Goal: Information Seeking & Learning: Learn about a topic

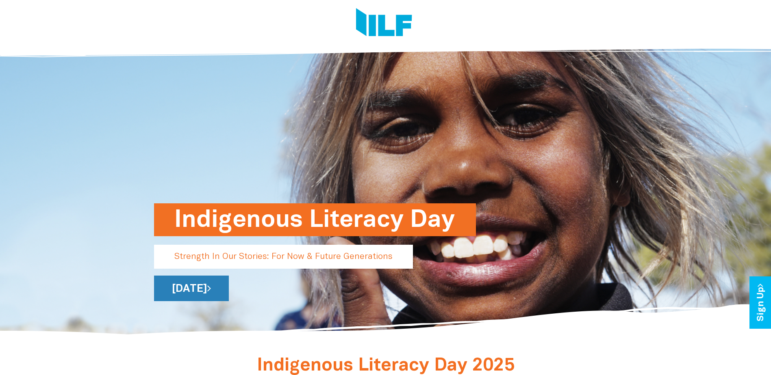
click at [229, 284] on link "[DATE]" at bounding box center [191, 289] width 75 height 26
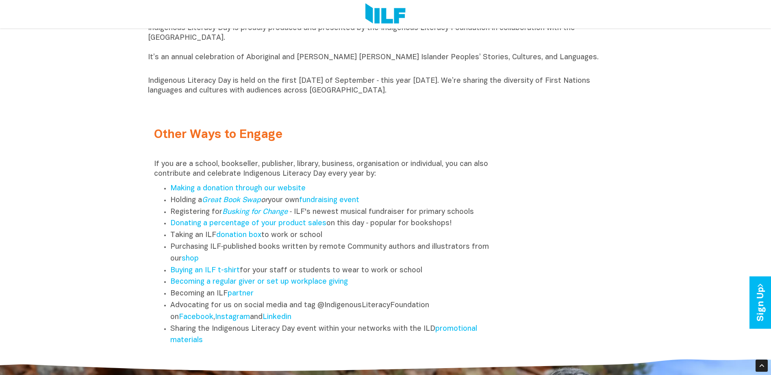
scroll to position [975, 0]
click at [239, 321] on link "Instagram" at bounding box center [232, 317] width 35 height 7
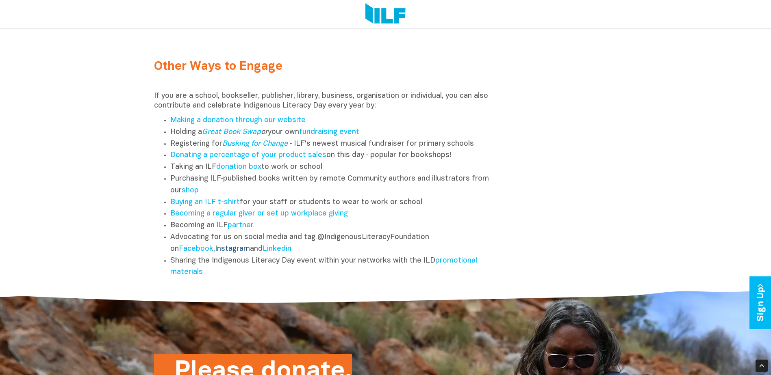
scroll to position [1178, 0]
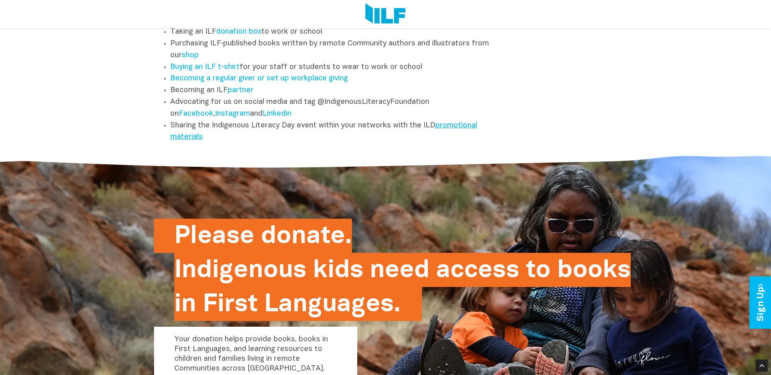
click at [453, 131] on link "promotional materials" at bounding box center [323, 131] width 307 height 19
drag, startPoint x: 410, startPoint y: 106, endPoint x: 316, endPoint y: 108, distance: 93.9
click at [316, 108] on li "Advocating for us on social media and tag @IndigenousLiteracyFoundation on Face…" at bounding box center [334, 109] width 328 height 24
copy li "@IndigenousLiteracyFoundation"
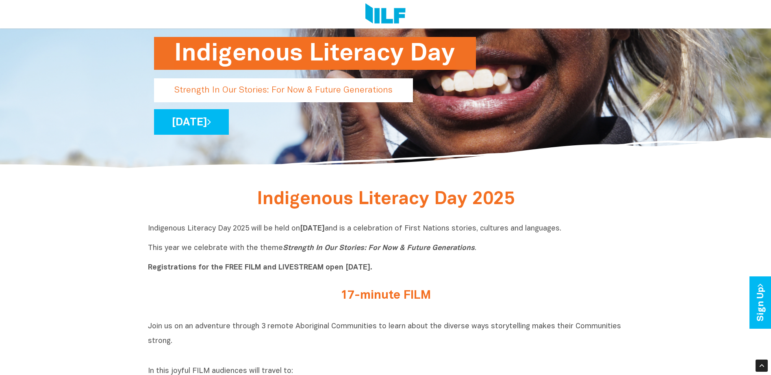
scroll to position [163, 0]
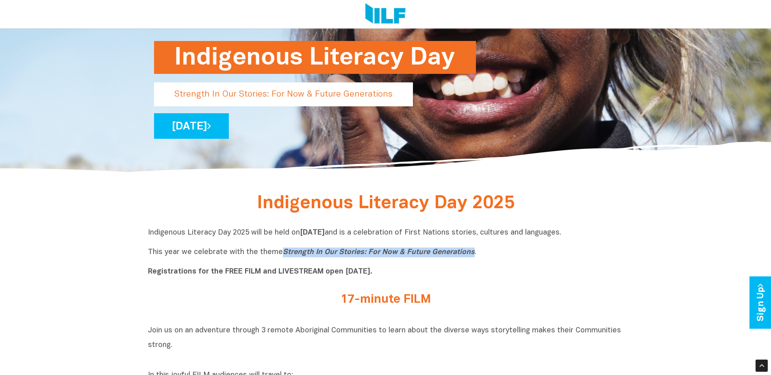
drag, startPoint x: 468, startPoint y: 256, endPoint x: 278, endPoint y: 255, distance: 189.7
click at [278, 255] on p "Indigenous Literacy Day 2025 will be held on Wednesday 3 September and is a cel…" at bounding box center [385, 252] width 475 height 49
copy icon "Strength In Our Stories: For Now & Future Generations"
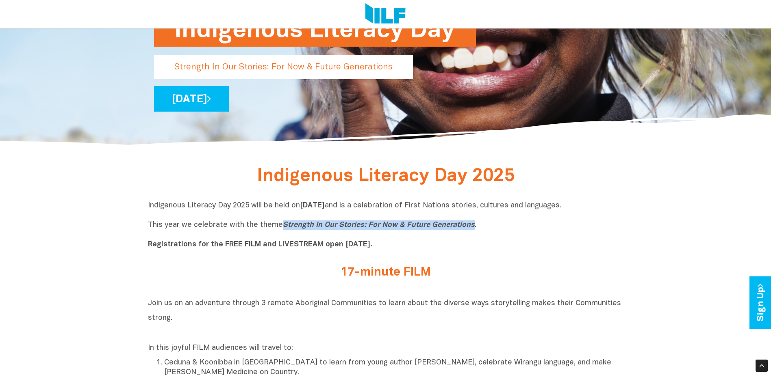
scroll to position [203, 0]
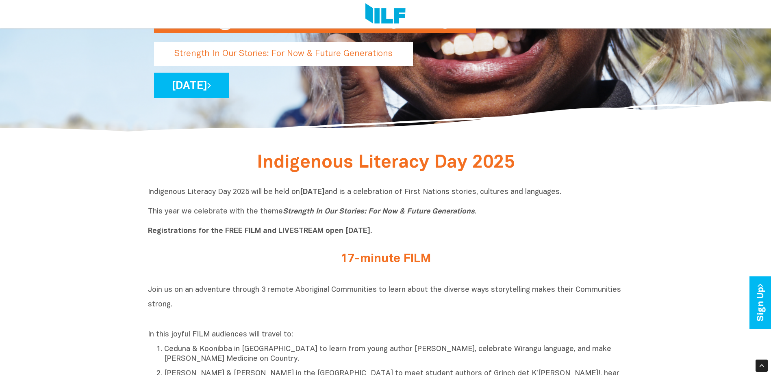
click at [473, 192] on p "Indigenous Literacy Day 2025 will be held on Wednesday 3 September and is a cel…" at bounding box center [385, 212] width 475 height 49
drag, startPoint x: 617, startPoint y: 195, endPoint x: 418, endPoint y: 192, distance: 199.1
click at [418, 192] on p "Indigenous Literacy Day 2025 will be held on Wednesday 3 September and is a cel…" at bounding box center [385, 212] width 475 height 49
copy p "celebration of First Nations stories, cultures and languages"
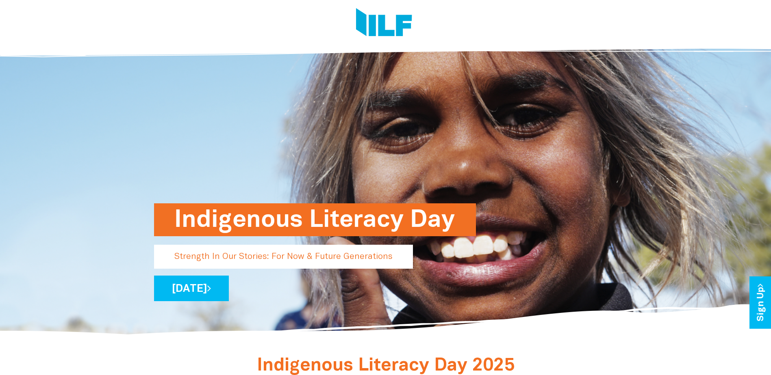
click at [381, 23] on img at bounding box center [384, 23] width 56 height 30
